Goal: Task Accomplishment & Management: Use online tool/utility

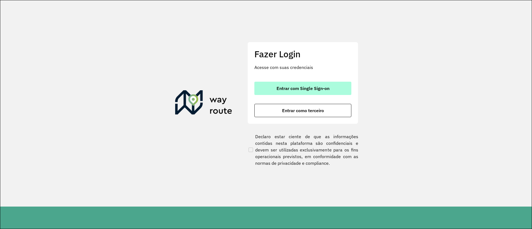
click at [333, 87] on button "Entrar com Single Sign-on" at bounding box center [302, 88] width 97 height 13
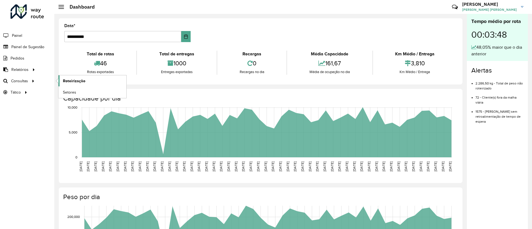
click at [65, 83] on span "Roteirização" at bounding box center [74, 81] width 22 height 6
click at [69, 92] on span "Setores" at bounding box center [70, 92] width 14 height 6
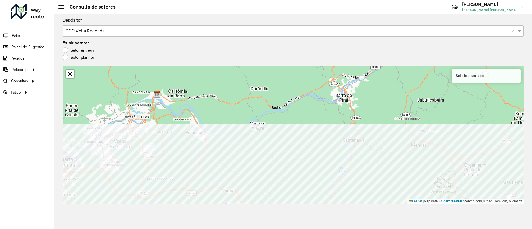
click at [284, 211] on div "Depósito * Selecione um depósito × CDD Volta Redonda × Exibir setores Setor ent…" at bounding box center [293, 121] width 478 height 215
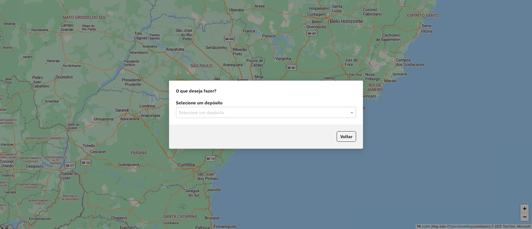
click at [282, 119] on div "Selecione um depósito Selecione um depósito" at bounding box center [265, 112] width 193 height 26
click at [284, 115] on input "text" at bounding box center [260, 112] width 163 height 7
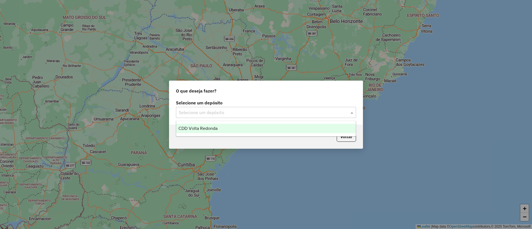
click at [245, 129] on div "CDD Volta Redonda" at bounding box center [265, 128] width 179 height 9
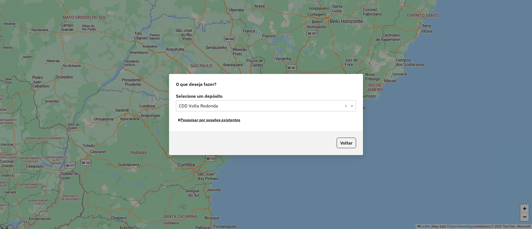
click at [219, 121] on button "Pesquisar por sessões existentes" at bounding box center [209, 120] width 67 height 9
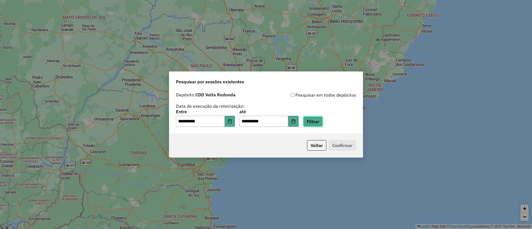
click at [318, 123] on button "Filtrar" at bounding box center [313, 121] width 20 height 11
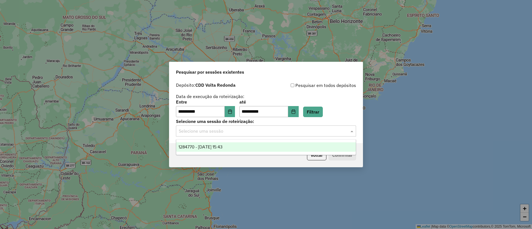
click at [228, 134] on input "text" at bounding box center [260, 131] width 163 height 7
click at [222, 148] on span "1284770 - 29/09/2025 15:43" at bounding box center [200, 147] width 44 height 5
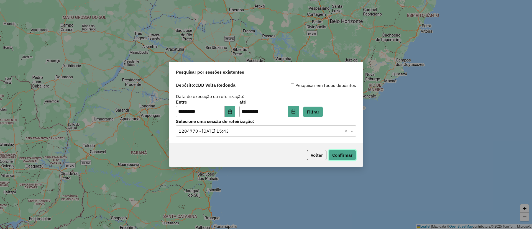
click at [353, 153] on button "Confirmar" at bounding box center [342, 155] width 27 height 11
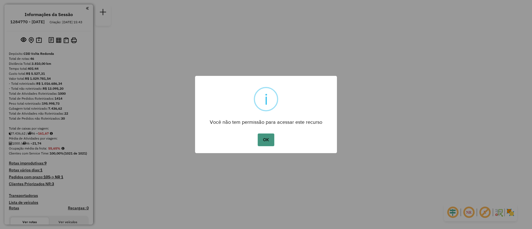
click at [262, 142] on button "OK" at bounding box center [266, 140] width 16 height 13
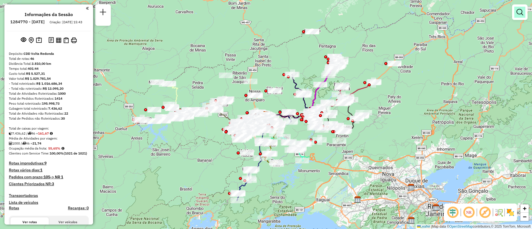
click at [519, 12] on em at bounding box center [519, 12] width 7 height 7
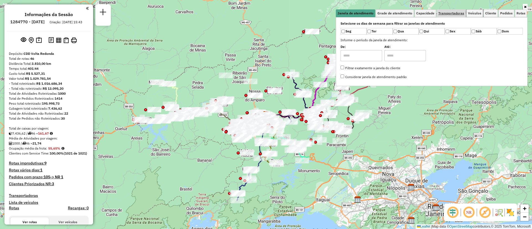
drag, startPoint x: 472, startPoint y: 13, endPoint x: 463, endPoint y: 17, distance: 9.5
click at [472, 13] on span "Veículos" at bounding box center [474, 13] width 13 height 3
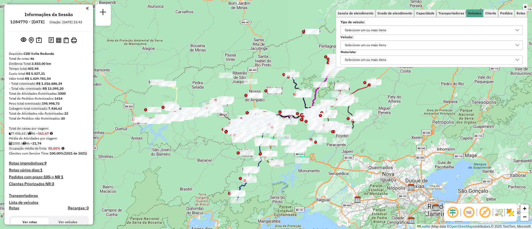
click at [354, 47] on div "Selecione um ou mais itens" at bounding box center [365, 45] width 45 height 9
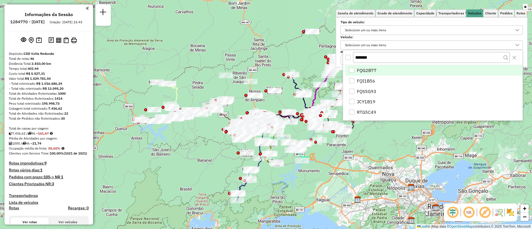
scroll to position [3, 19]
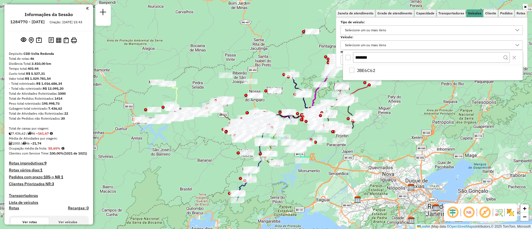
type input "*******"
click at [347, 55] on div "All items unselected" at bounding box center [347, 57] width 5 height 5
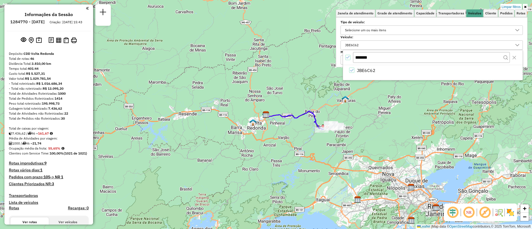
click at [377, 114] on div "Limpar filtros Janela de atendimento Grade de atendimento Capacidade Transporta…" at bounding box center [266, 114] width 532 height 229
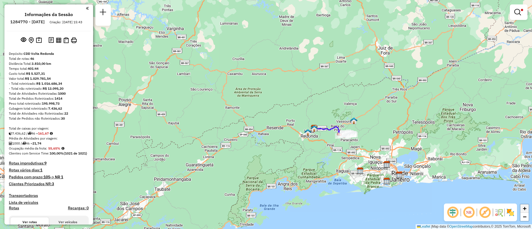
click at [525, 209] on span "+" at bounding box center [525, 208] width 4 height 7
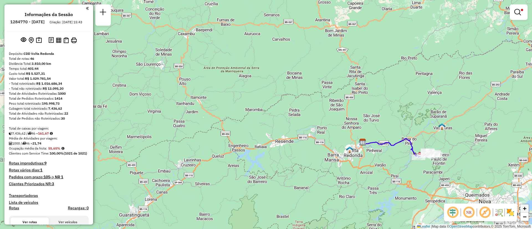
click at [525, 209] on span "+" at bounding box center [525, 208] width 4 height 7
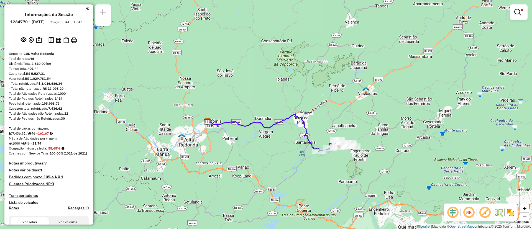
drag, startPoint x: 471, startPoint y: 180, endPoint x: 219, endPoint y: 132, distance: 256.4
click at [219, 132] on div "Limpar filtros Janela de atendimento Grade de atendimento Capacidade Transporta…" at bounding box center [266, 114] width 532 height 229
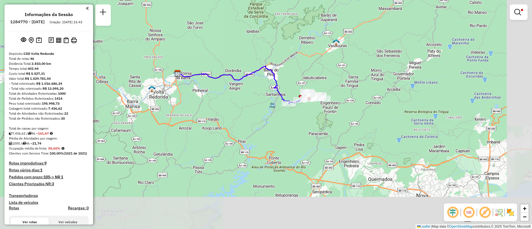
drag, startPoint x: 286, startPoint y: 138, endPoint x: 268, endPoint y: 115, distance: 28.9
click at [268, 115] on div "Limpar filtros Janela de atendimento Grade de atendimento Capacidade Transporta…" at bounding box center [266, 114] width 532 height 229
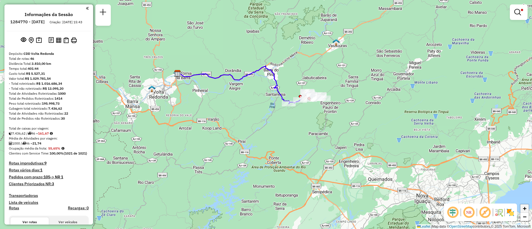
click at [527, 210] on link "+" at bounding box center [524, 208] width 8 height 8
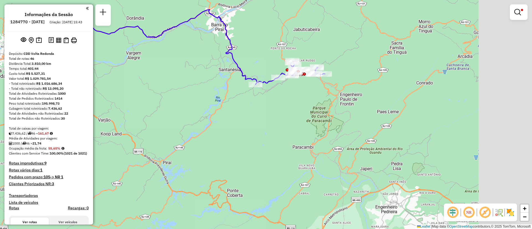
drag, startPoint x: 382, startPoint y: 119, endPoint x: 326, endPoint y: 111, distance: 56.8
click at [326, 111] on div "Limpar filtros Janela de atendimento Grade de atendimento Capacidade Transporta…" at bounding box center [266, 114] width 532 height 229
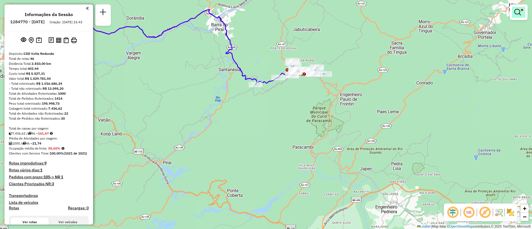
click at [515, 12] on em at bounding box center [517, 12] width 7 height 7
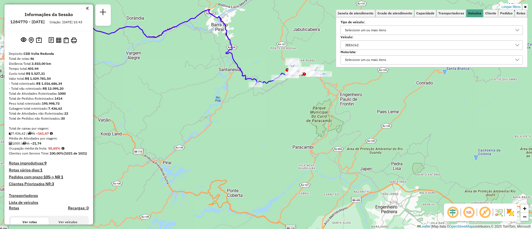
click at [360, 46] on div "JBE6C62" at bounding box center [351, 45] width 17 height 9
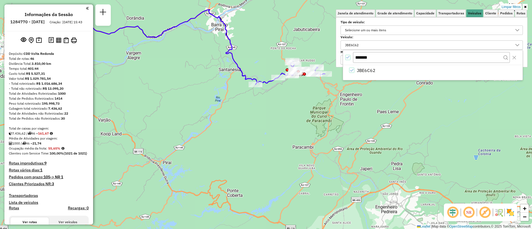
click at [348, 57] on icon "All items selected" at bounding box center [348, 57] width 4 height 4
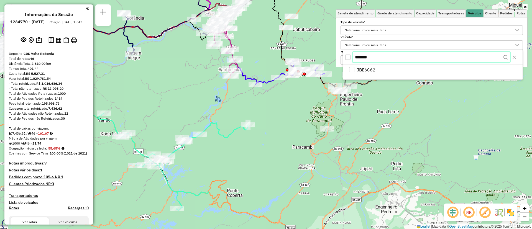
click at [338, 61] on body "Aplicando filtros Pop-up bloqueado! Seu navegador bloqueou automáticamente a ab…" at bounding box center [266, 114] width 532 height 229
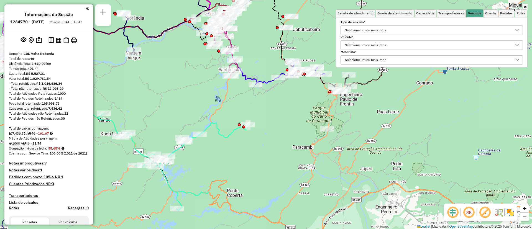
click at [358, 45] on div "Selecione um ou mais itens" at bounding box center [365, 45] width 45 height 9
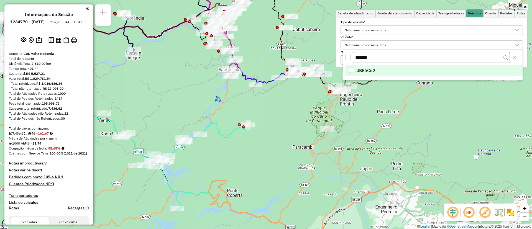
type input "**********"
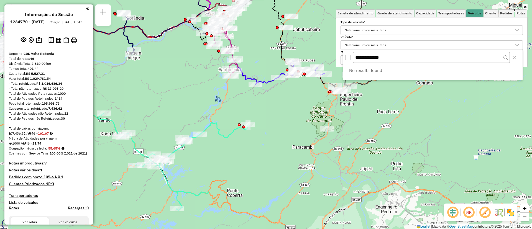
drag, startPoint x: 397, startPoint y: 58, endPoint x: 344, endPoint y: 59, distance: 52.6
click at [344, 59] on div "**********" at bounding box center [432, 57] width 179 height 15
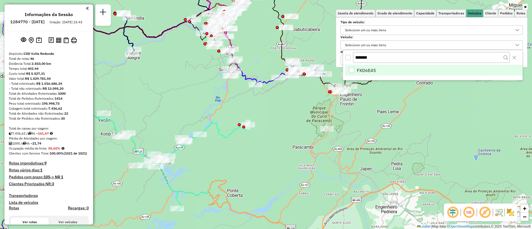
type input "*******"
click at [351, 70] on div "FXD6E45" at bounding box center [351, 70] width 5 height 5
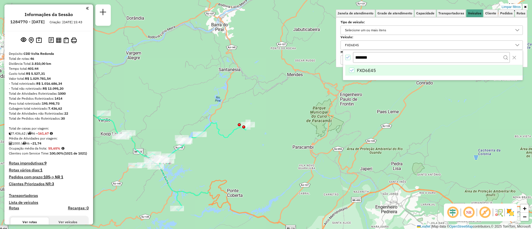
click at [355, 128] on div "Limpar filtros Janela de atendimento Grade de atendimento Capacidade Transporta…" at bounding box center [266, 114] width 532 height 229
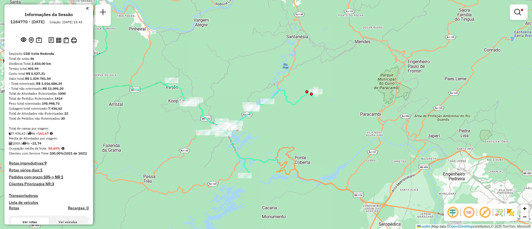
drag, startPoint x: 242, startPoint y: 160, endPoint x: 309, endPoint y: 127, distance: 75.2
click at [309, 127] on div "Limpar filtros Janela de atendimento Grade de atendimento Capacidade Transporta…" at bounding box center [266, 114] width 532 height 229
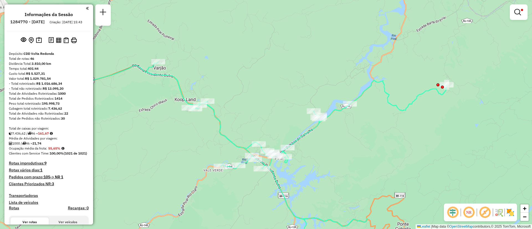
drag, startPoint x: 324, startPoint y: 124, endPoint x: 435, endPoint y: 127, distance: 111.4
click at [435, 127] on div "Limpar filtros Janela de atendimento Grade de atendimento Capacidade Transporta…" at bounding box center [266, 114] width 532 height 229
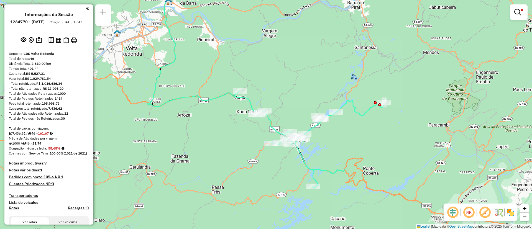
drag, startPoint x: 409, startPoint y: 145, endPoint x: 352, endPoint y: 142, distance: 57.1
click at [352, 142] on div "Limpar filtros Janela de atendimento Grade de atendimento Capacidade Transporta…" at bounding box center [266, 114] width 532 height 229
